Goal: Task Accomplishment & Management: Manage account settings

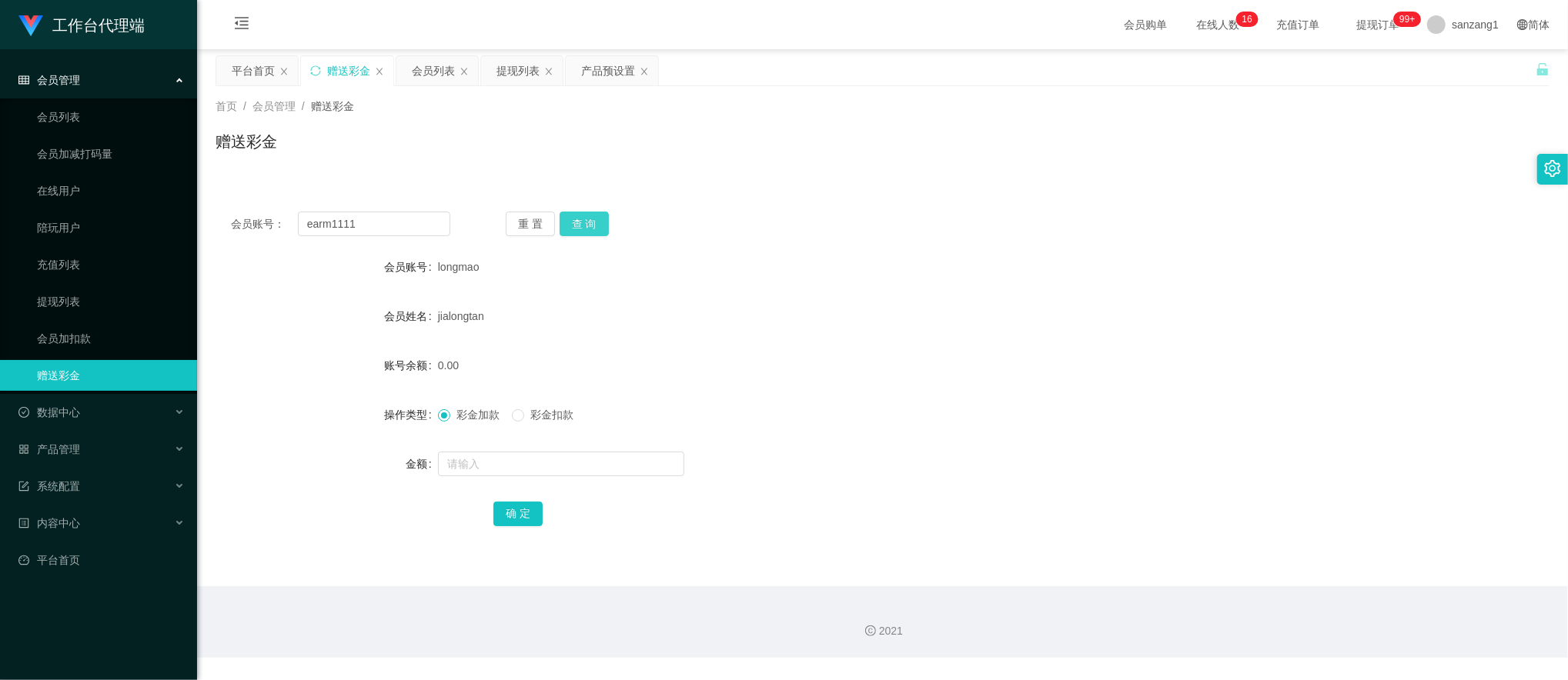
type input "earm1111"
click at [570, 223] on button "查 询" at bounding box center [584, 224] width 50 height 25
click at [385, 216] on input "earm1111" at bounding box center [374, 224] width 153 height 25
click at [61, 74] on span "会员管理" at bounding box center [49, 79] width 61 height 12
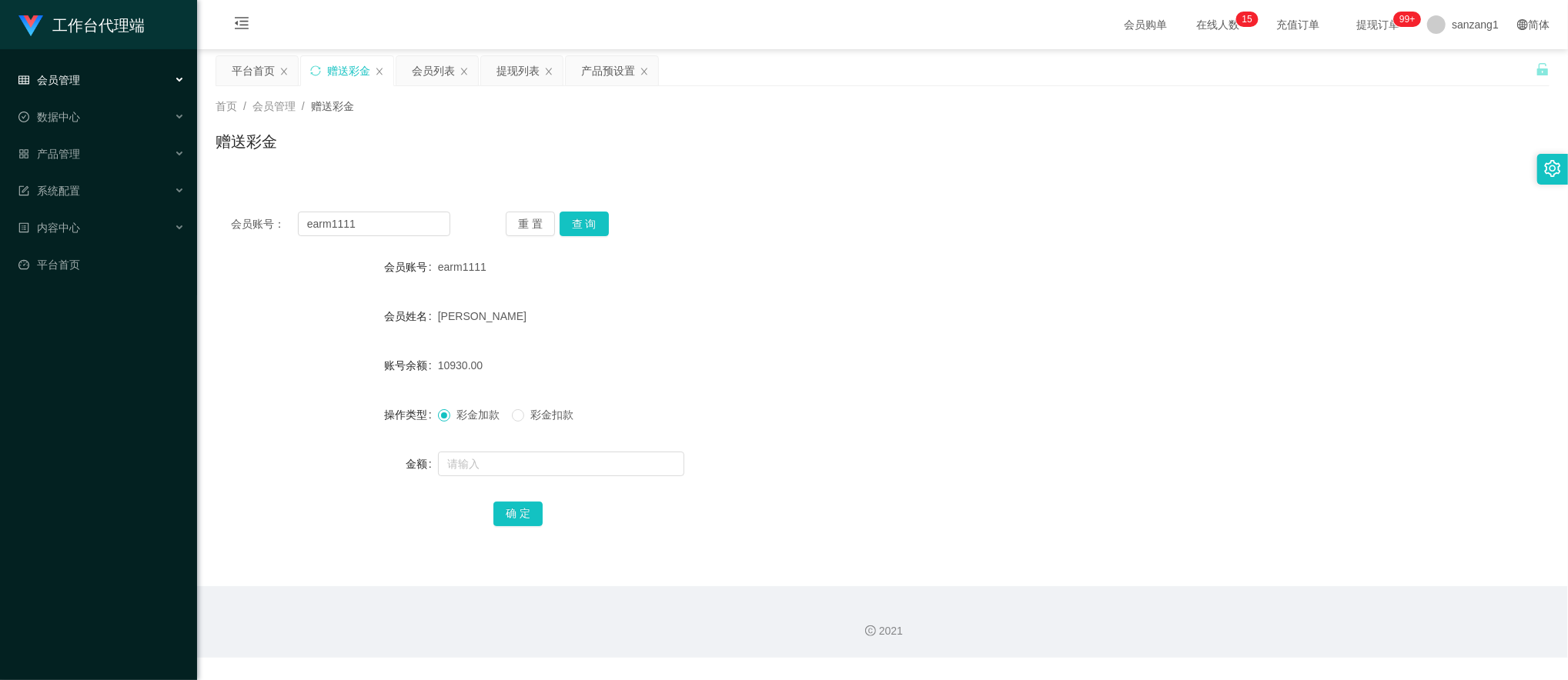
click at [72, 79] on span "会员管理" at bounding box center [49, 79] width 61 height 12
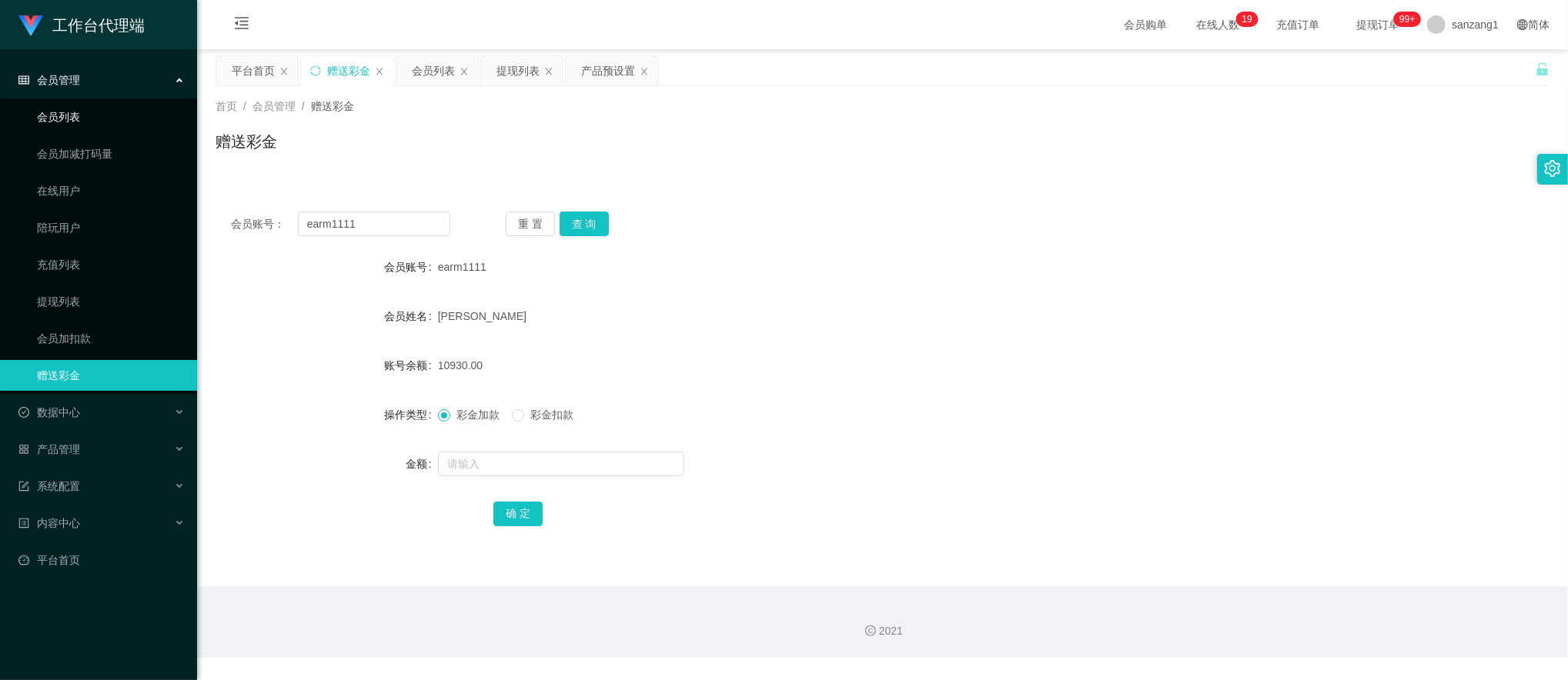
click at [83, 112] on link "会员列表" at bounding box center [111, 117] width 148 height 31
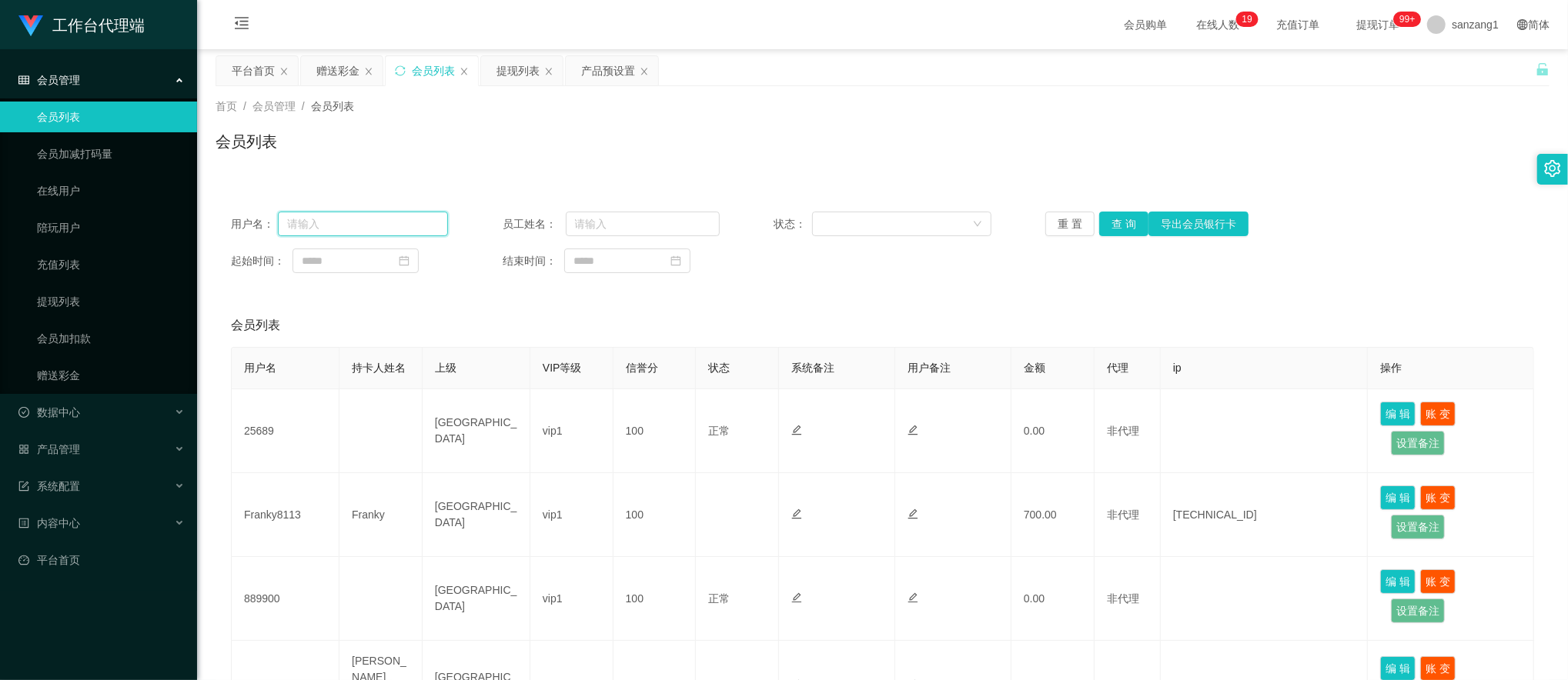
click at [356, 231] on input "text" at bounding box center [363, 224] width 170 height 25
paste input "earm1111"
type input "earm1111"
click at [1115, 232] on button "查 询" at bounding box center [1124, 224] width 50 height 25
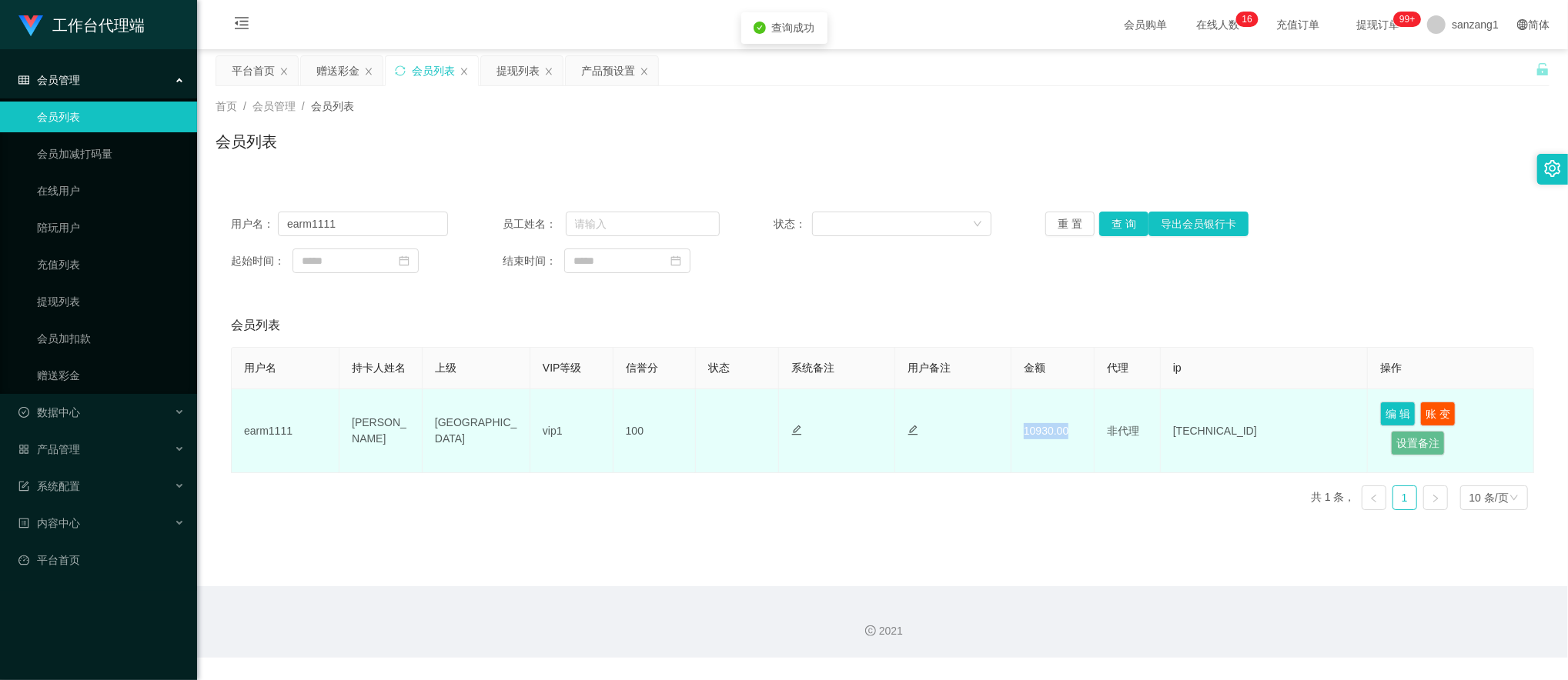
drag, startPoint x: 1017, startPoint y: 429, endPoint x: 1067, endPoint y: 426, distance: 50.1
click at [1067, 426] on td "10930.00" at bounding box center [1053, 431] width 83 height 84
drag, startPoint x: 1067, startPoint y: 426, endPoint x: 1033, endPoint y: 444, distance: 38.5
click at [1033, 444] on td "10930.00" at bounding box center [1053, 431] width 83 height 84
drag, startPoint x: 1008, startPoint y: 433, endPoint x: 1063, endPoint y: 429, distance: 55.1
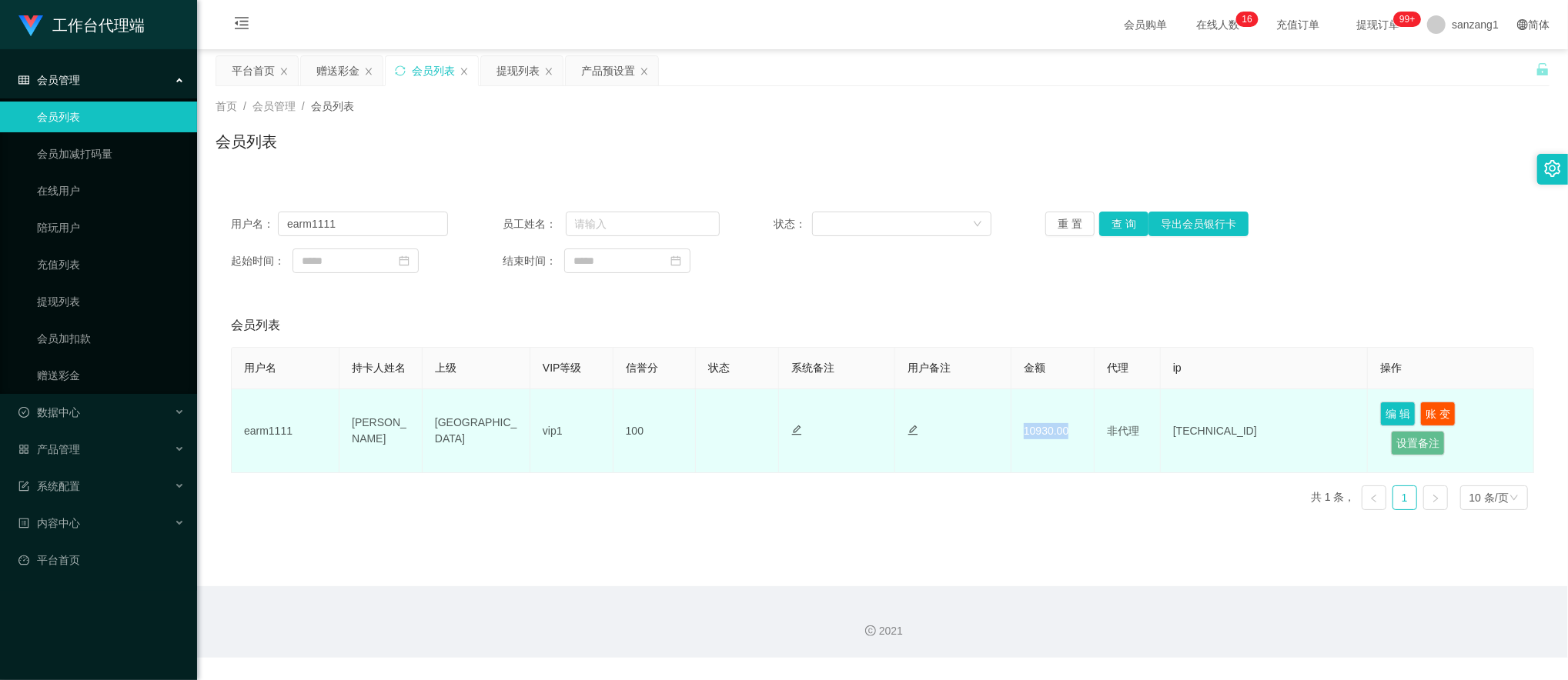
click at [1063, 429] on td "10930.00" at bounding box center [1053, 431] width 83 height 84
drag, startPoint x: 1063, startPoint y: 429, endPoint x: 1043, endPoint y: 465, distance: 41.2
click at [1061, 451] on td "10930.00" at bounding box center [1053, 431] width 83 height 84
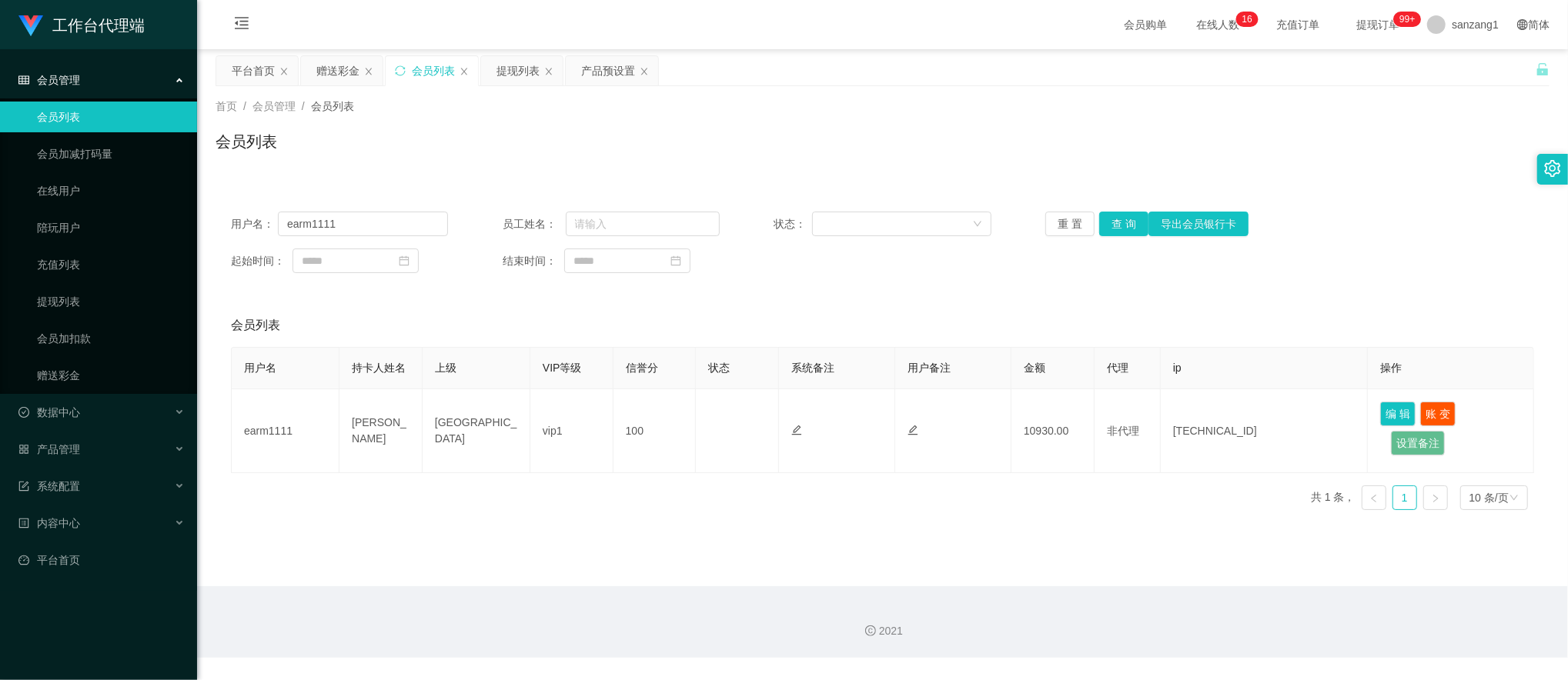
click at [91, 77] on div "会员管理" at bounding box center [98, 79] width 197 height 31
